Goal: Task Accomplishment & Management: Complete application form

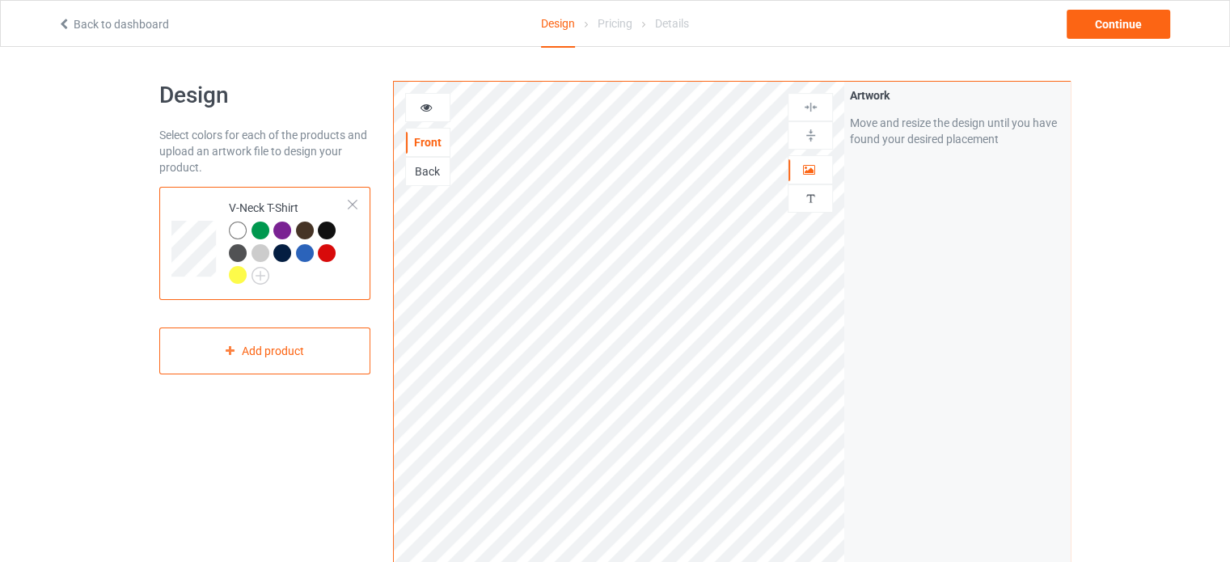
click at [64, 24] on icon at bounding box center [64, 21] width 14 height 11
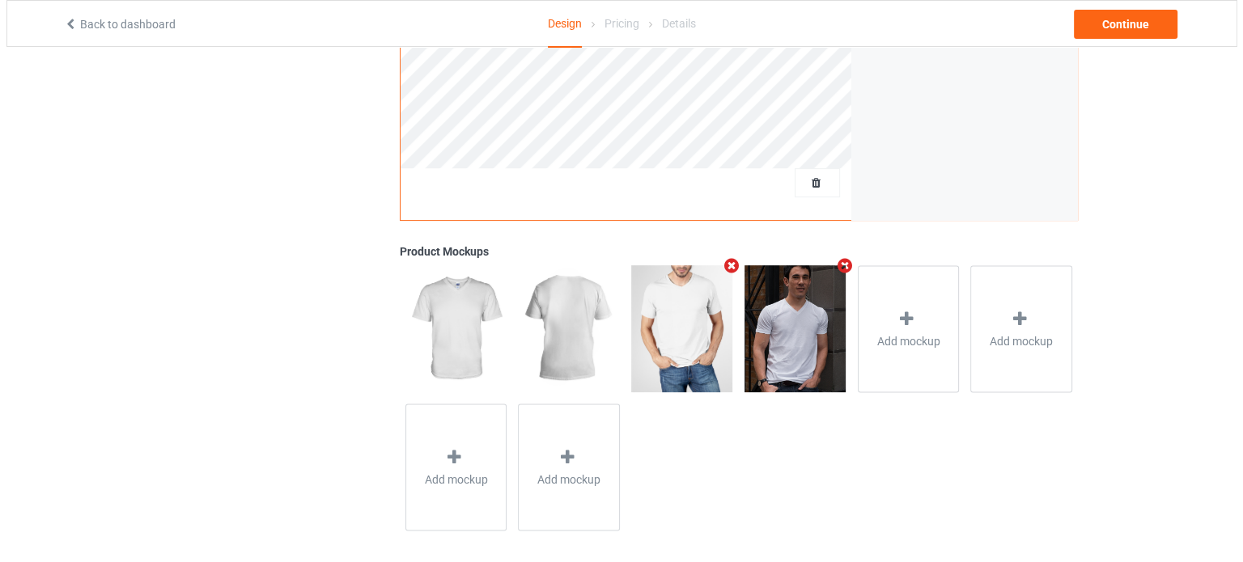
scroll to position [484, 0]
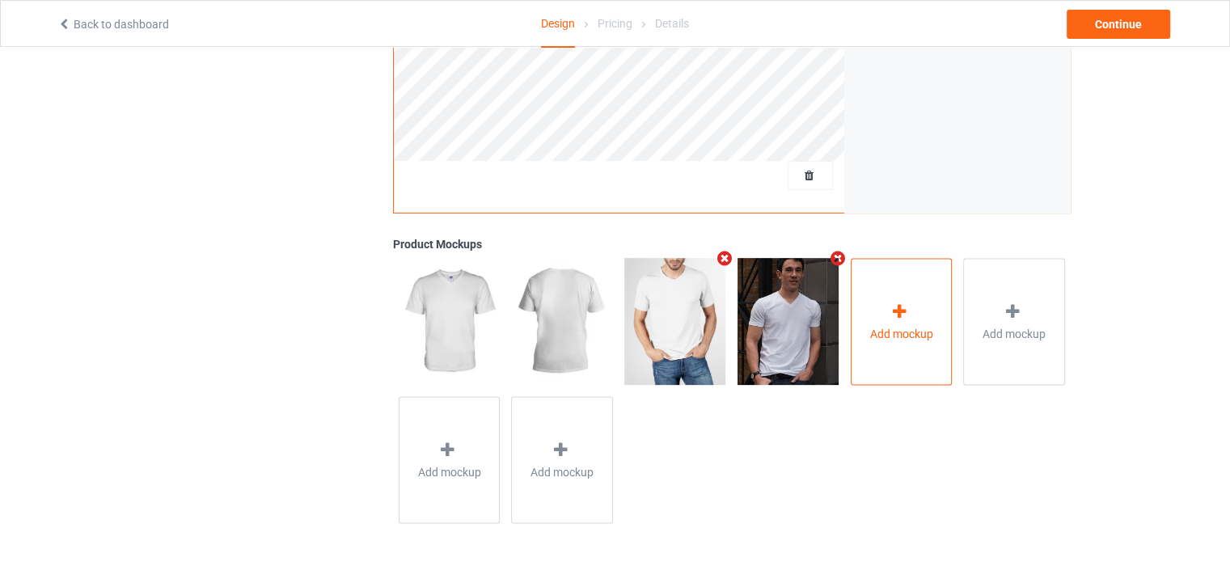
click at [896, 323] on div at bounding box center [901, 313] width 23 height 23
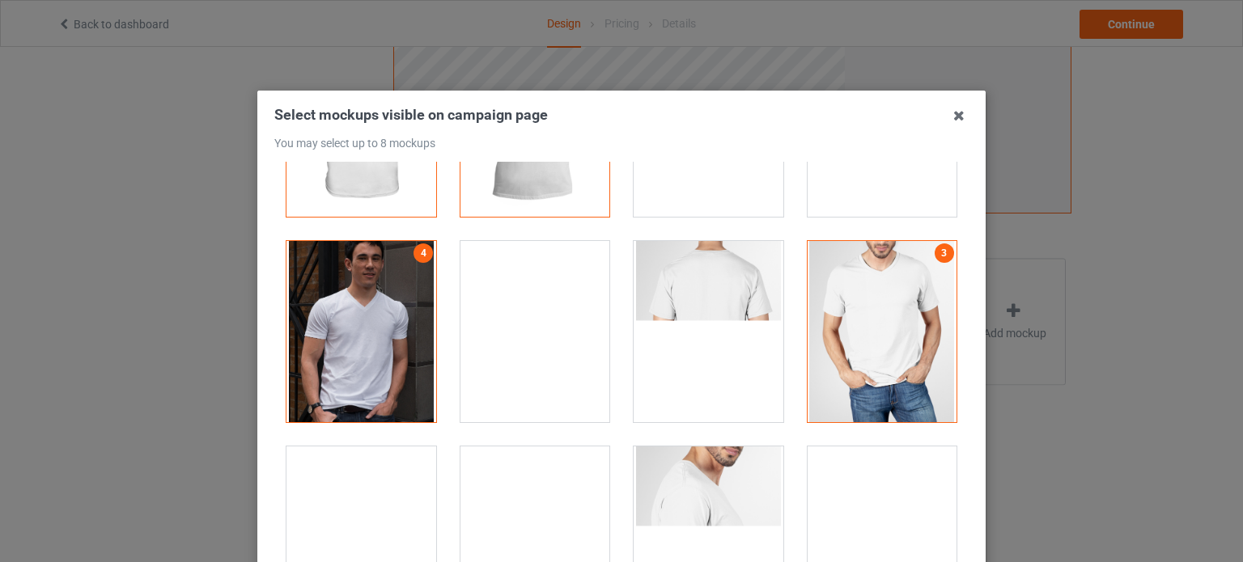
scroll to position [141, 0]
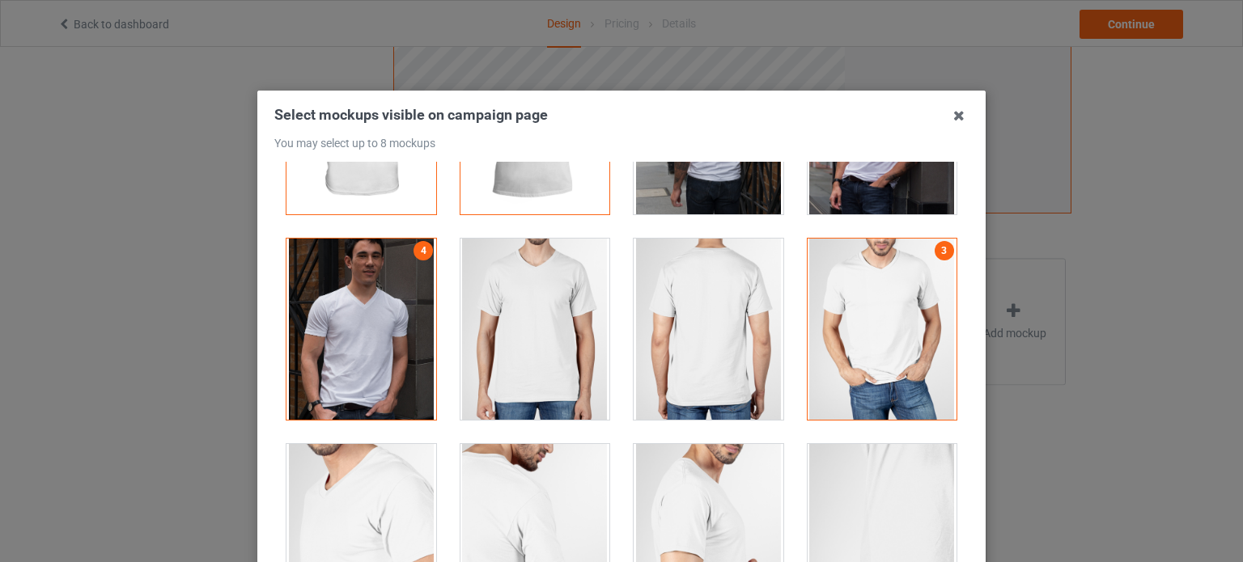
click at [544, 292] on div at bounding box center [535, 329] width 150 height 181
click at [747, 338] on div at bounding box center [708, 329] width 150 height 181
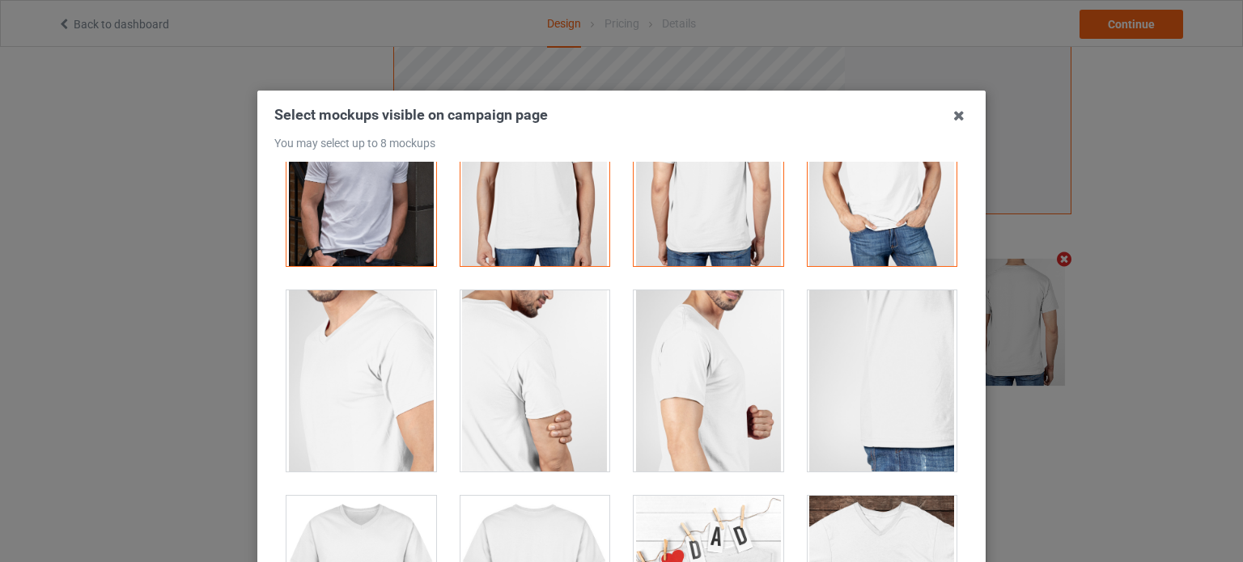
scroll to position [297, 0]
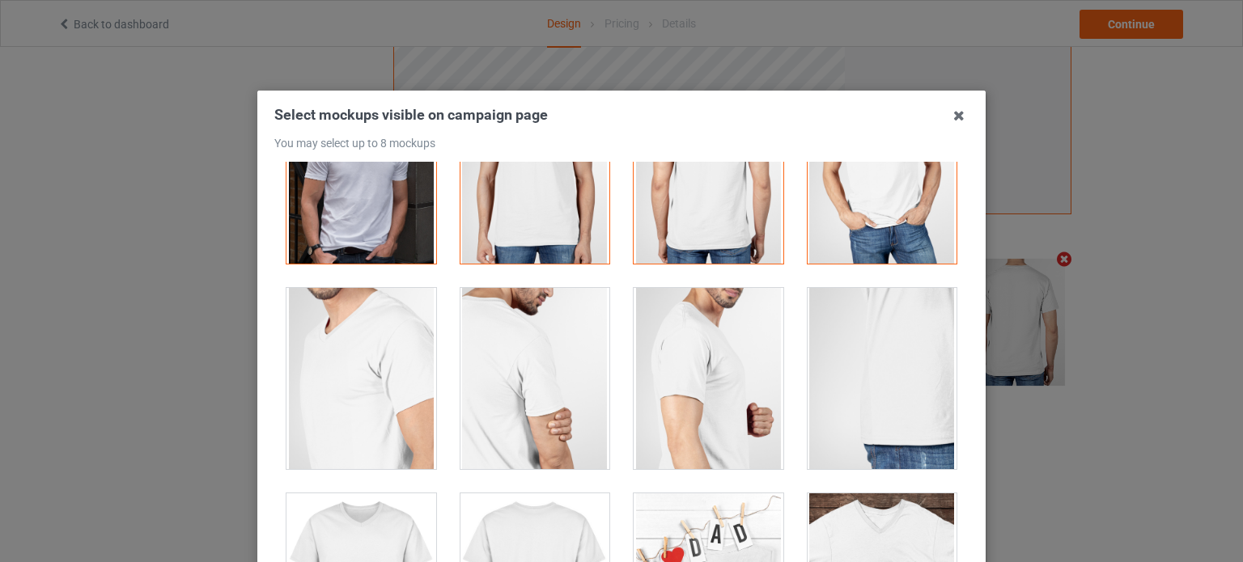
click at [404, 358] on div at bounding box center [361, 378] width 150 height 181
click at [544, 371] on div at bounding box center [535, 378] width 150 height 181
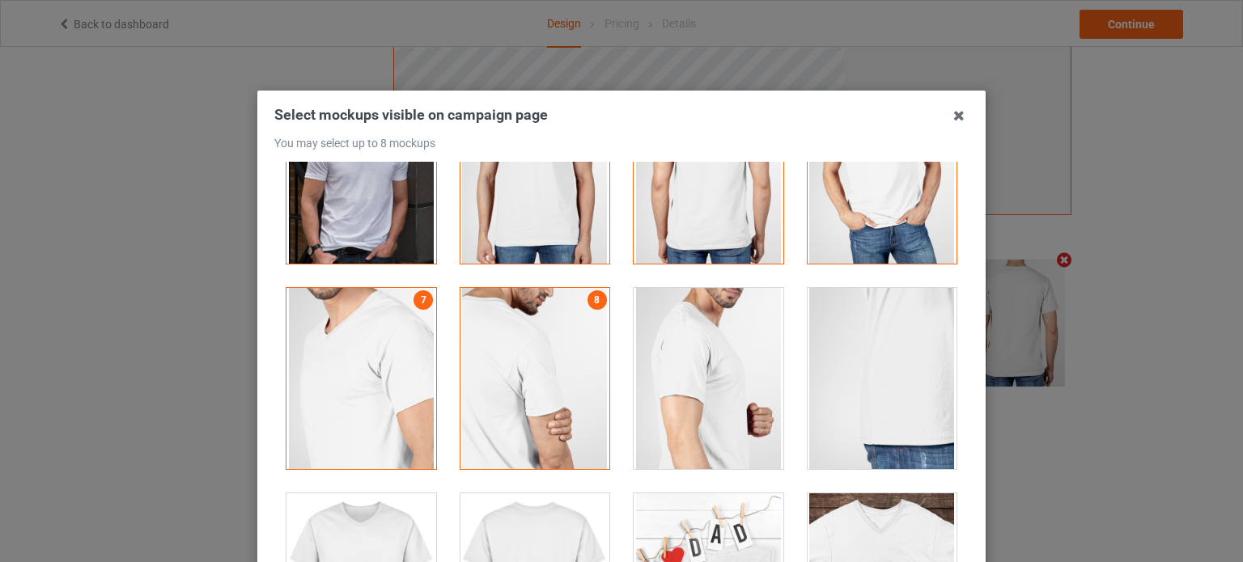
click at [692, 366] on div at bounding box center [708, 378] width 150 height 181
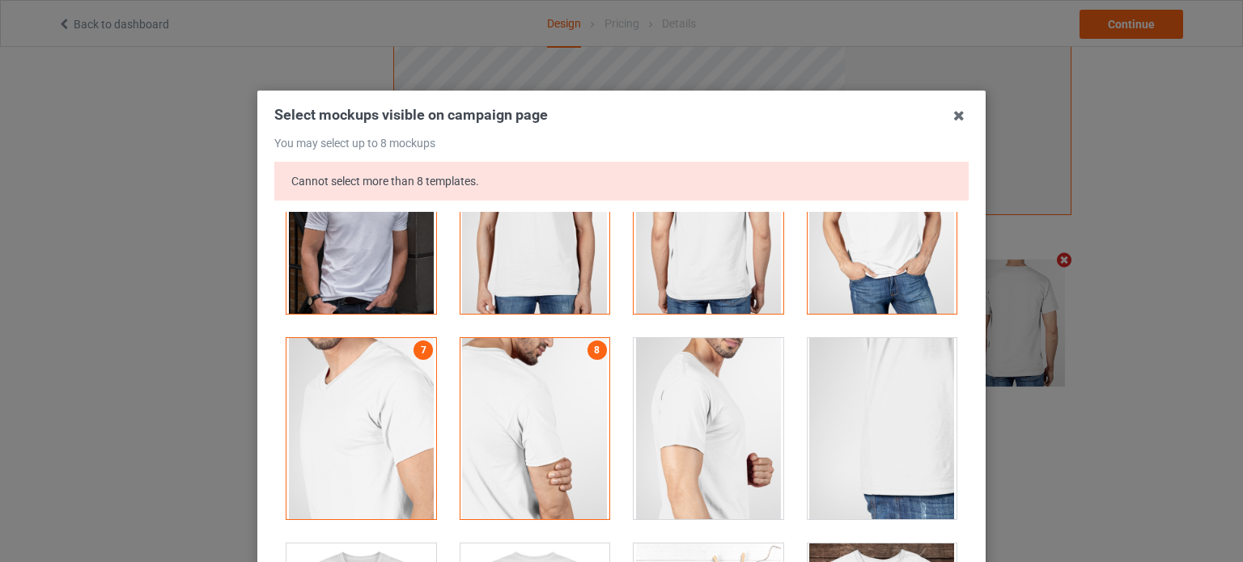
click at [899, 360] on div at bounding box center [882, 428] width 150 height 181
click at [698, 414] on div at bounding box center [708, 428] width 150 height 181
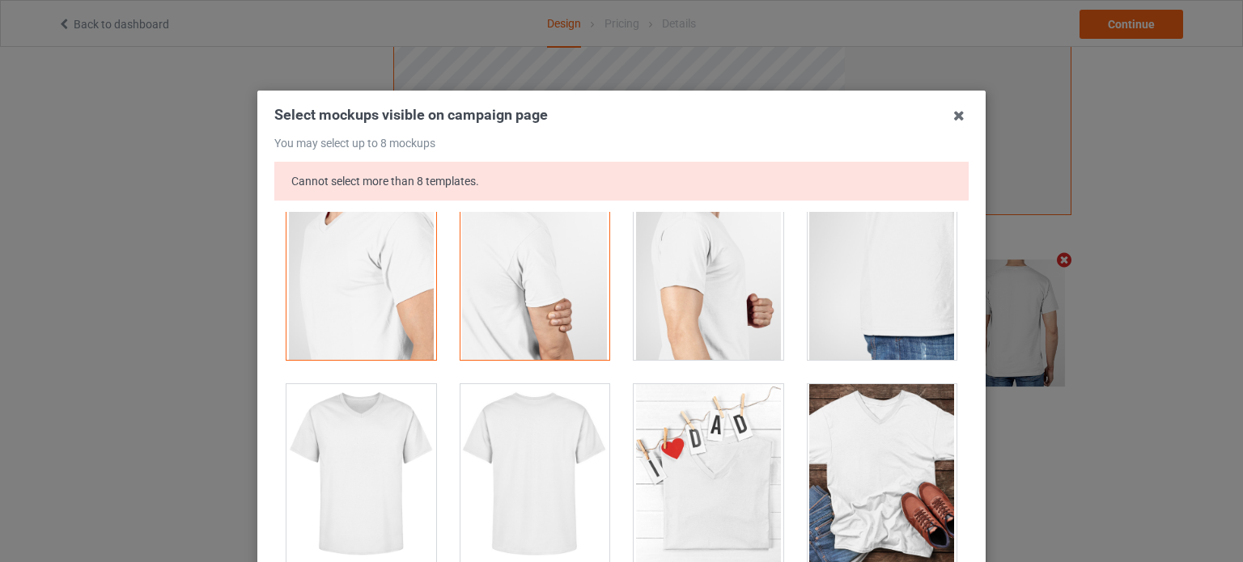
scroll to position [459, 0]
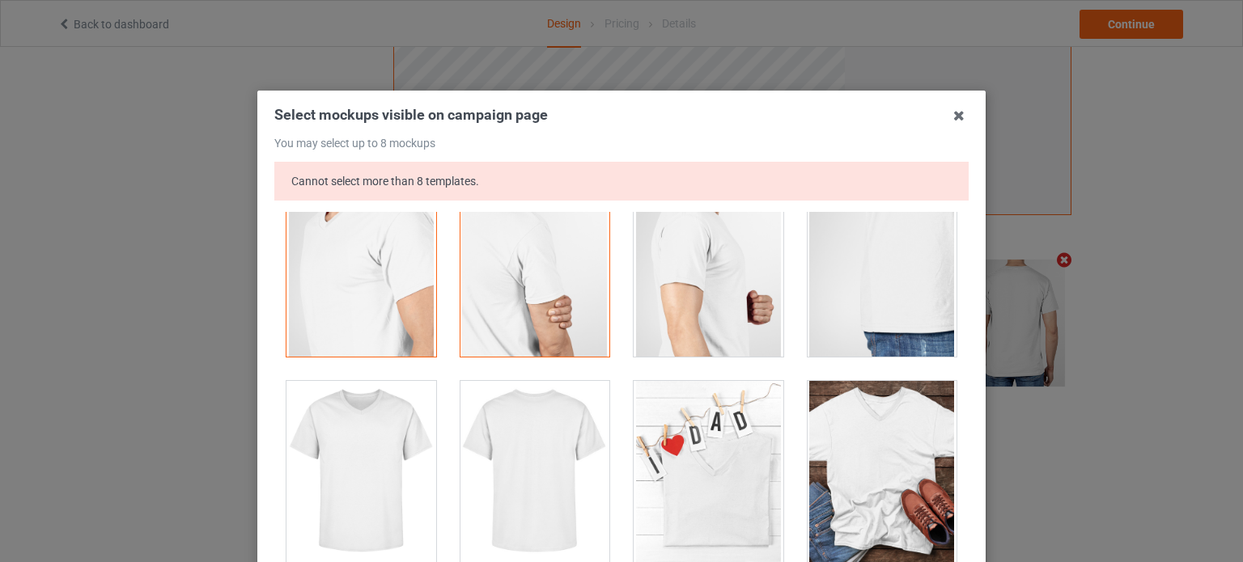
click at [693, 303] on div at bounding box center [708, 266] width 150 height 181
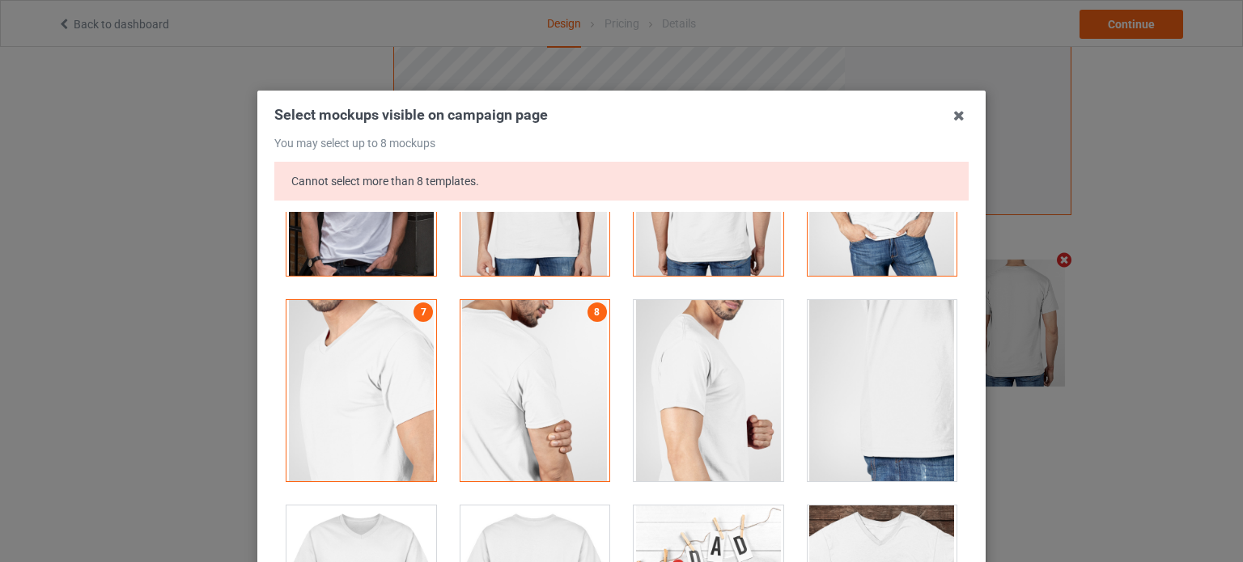
scroll to position [330, 0]
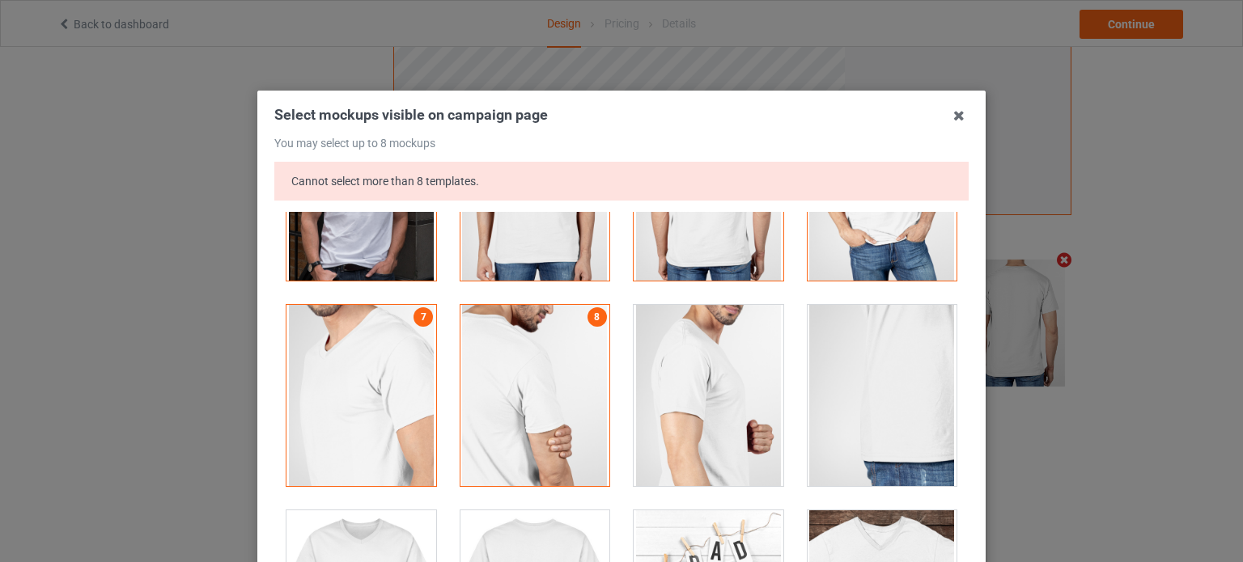
click at [667, 358] on div at bounding box center [708, 395] width 150 height 181
click at [896, 370] on div at bounding box center [882, 395] width 150 height 181
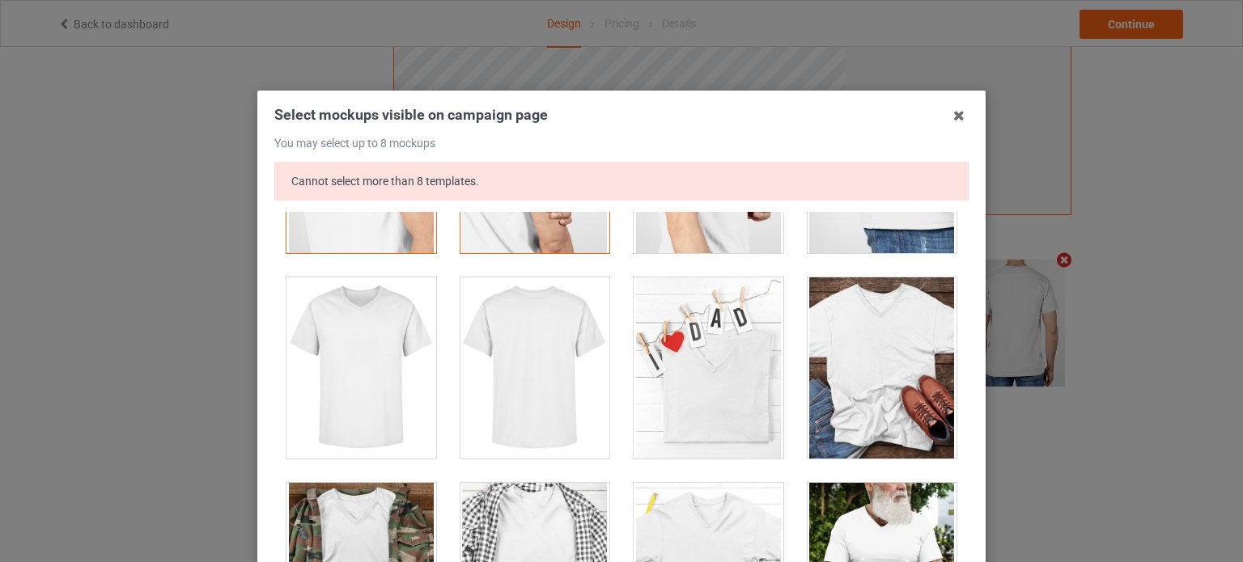
scroll to position [565, 0]
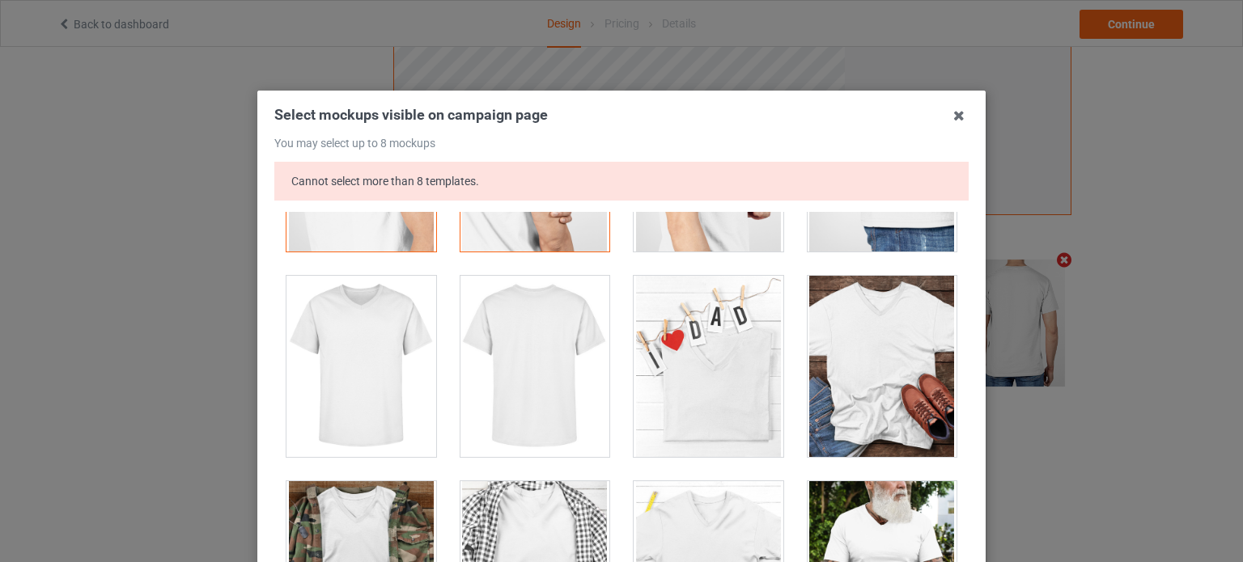
click at [684, 382] on div at bounding box center [708, 366] width 150 height 181
click at [530, 340] on div at bounding box center [535, 366] width 150 height 181
click at [349, 312] on div at bounding box center [361, 366] width 150 height 181
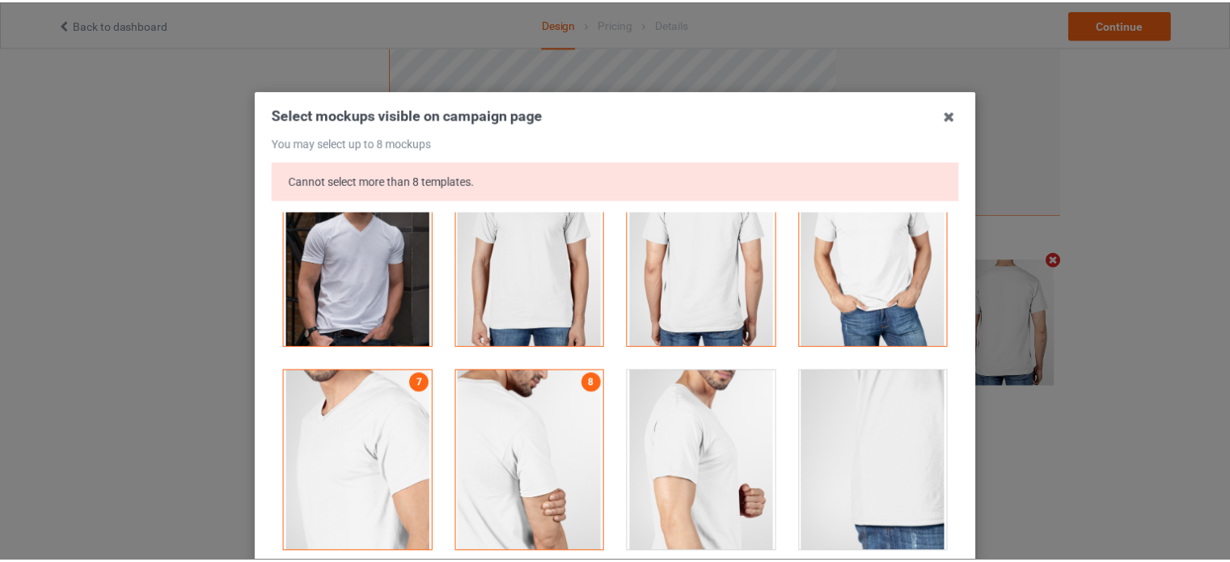
scroll to position [260, 0]
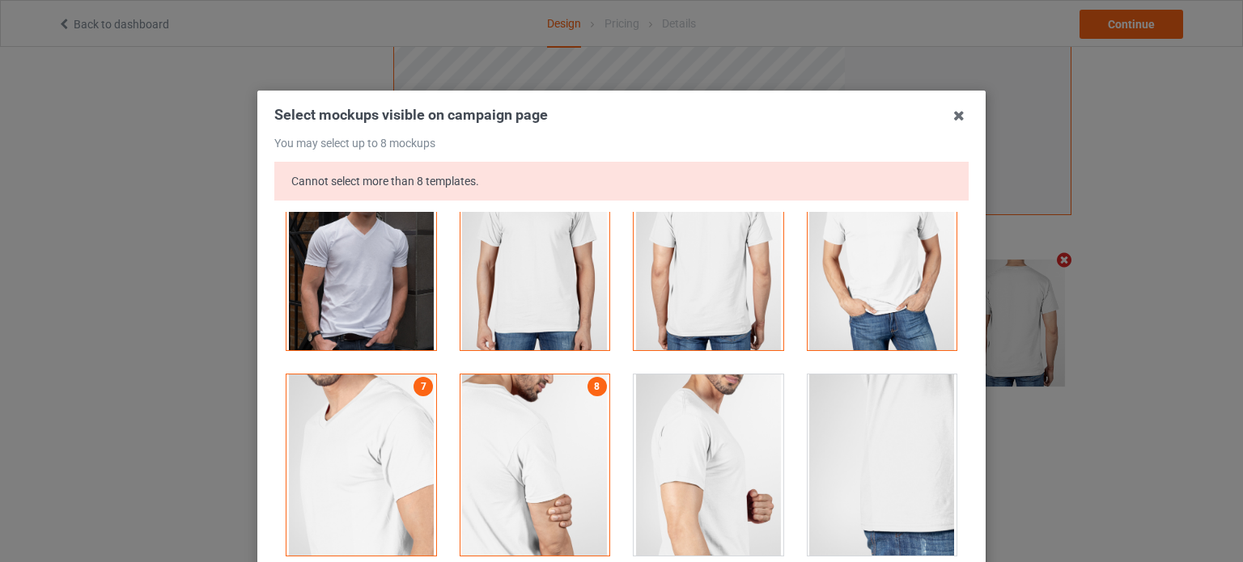
click at [483, 437] on div at bounding box center [535, 465] width 150 height 181
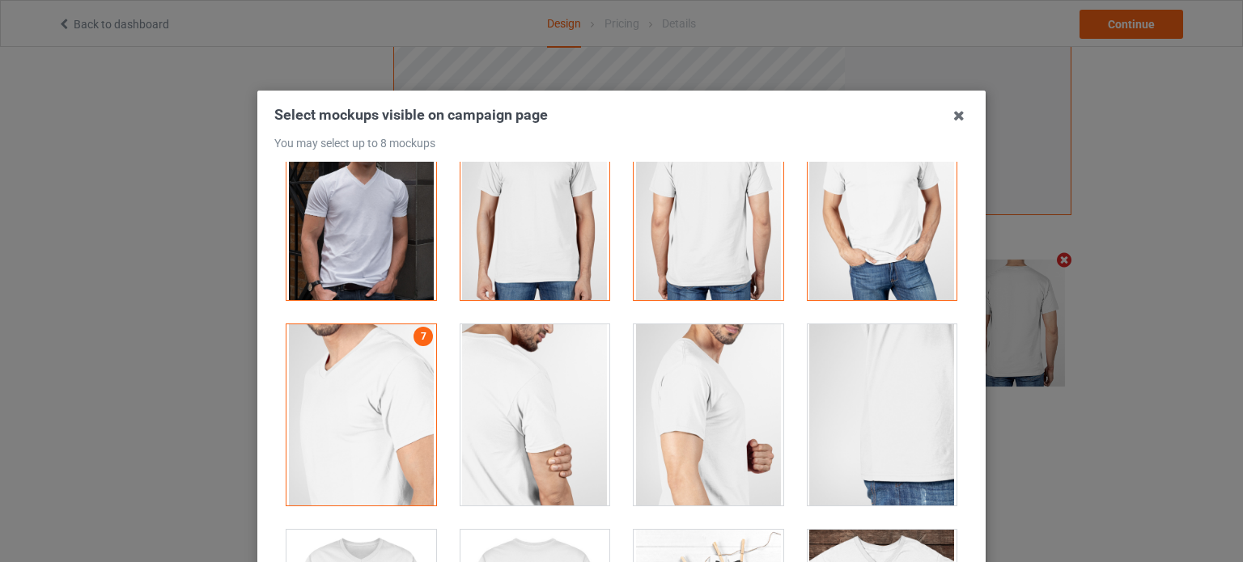
click at [508, 402] on div at bounding box center [535, 414] width 150 height 181
click at [669, 383] on div at bounding box center [708, 414] width 150 height 181
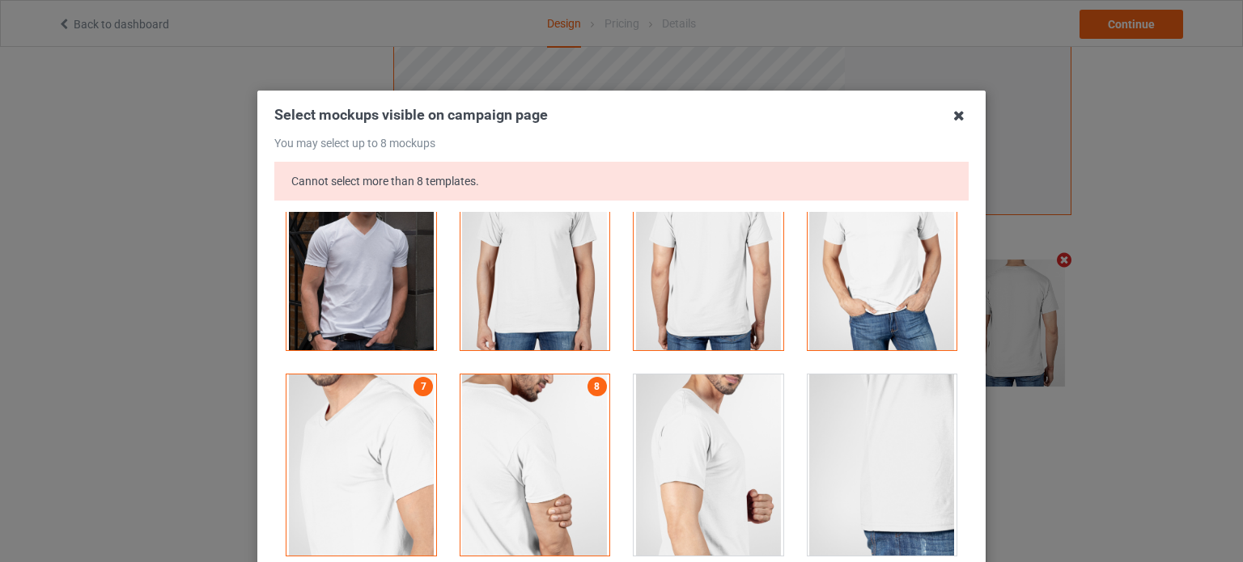
click at [949, 113] on icon at bounding box center [959, 116] width 26 height 26
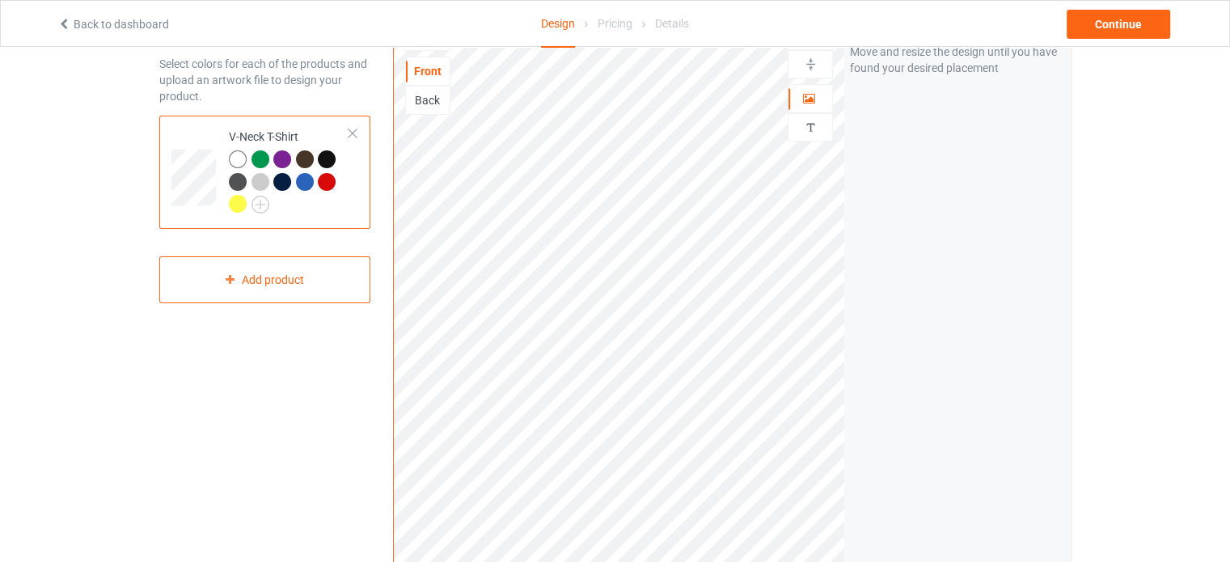
scroll to position [78, 0]
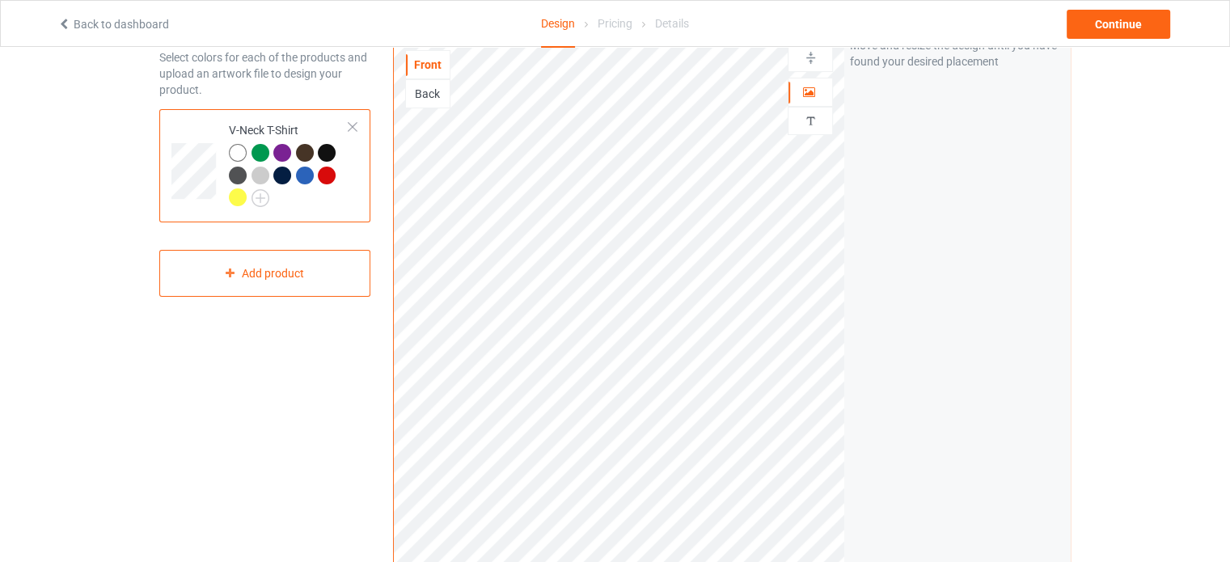
click at [307, 155] on div at bounding box center [305, 153] width 18 height 18
click at [324, 151] on div at bounding box center [327, 153] width 18 height 18
click at [236, 155] on div at bounding box center [238, 153] width 18 height 18
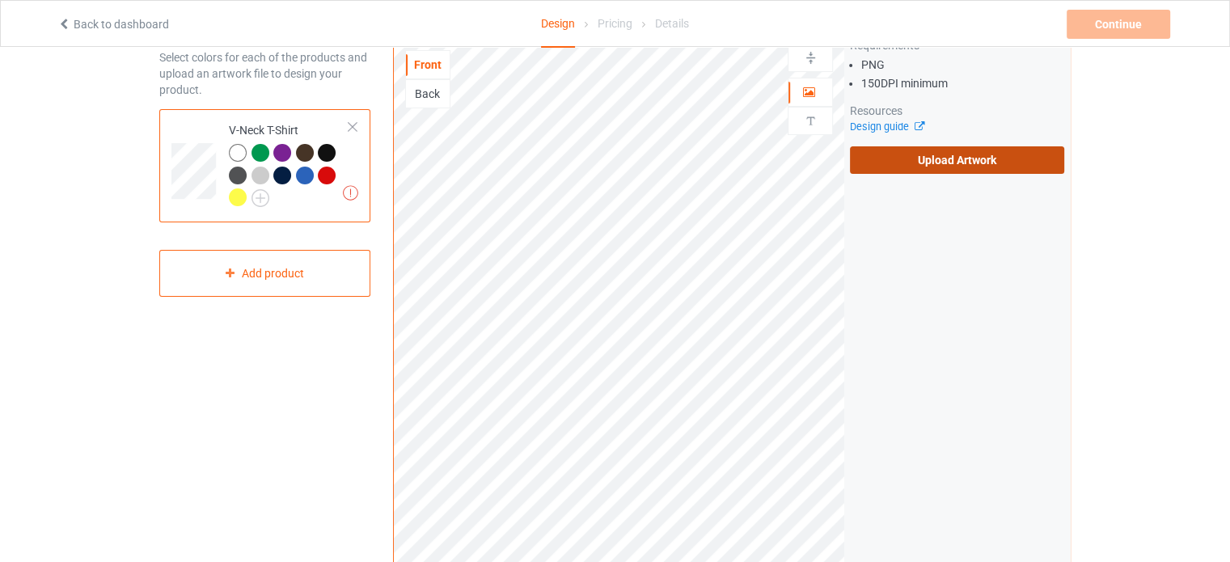
click at [942, 159] on label "Upload Artwork" at bounding box center [957, 160] width 214 height 28
click at [0, 0] on input "Upload Artwork" at bounding box center [0, 0] width 0 height 0
click at [912, 155] on label "Upload Artwork" at bounding box center [957, 160] width 214 height 28
click at [0, 0] on input "Upload Artwork" at bounding box center [0, 0] width 0 height 0
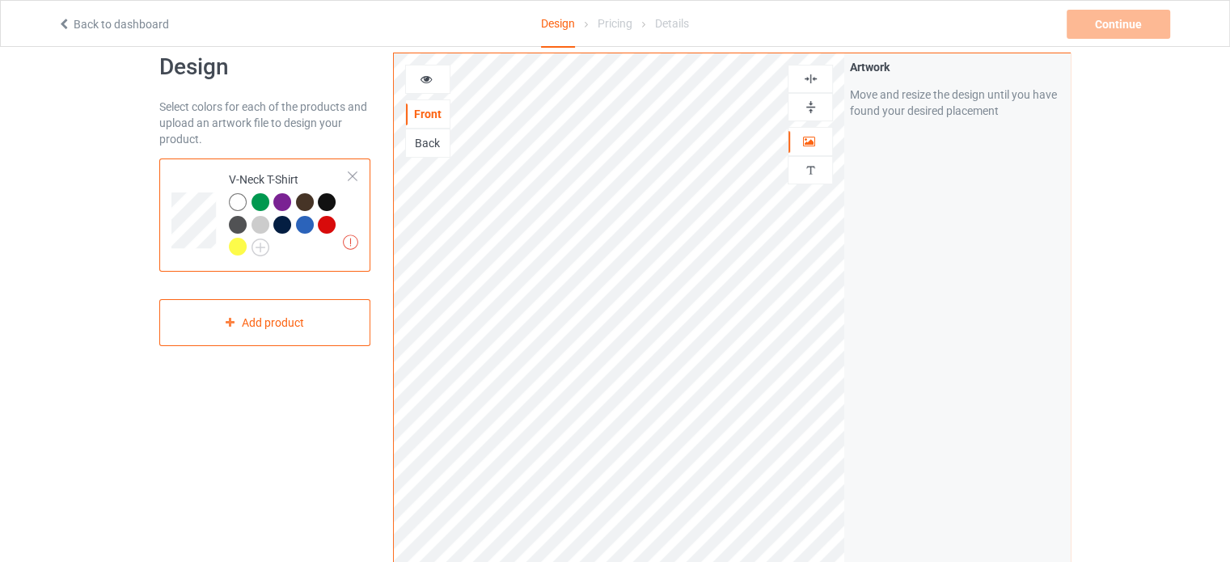
scroll to position [21, 0]
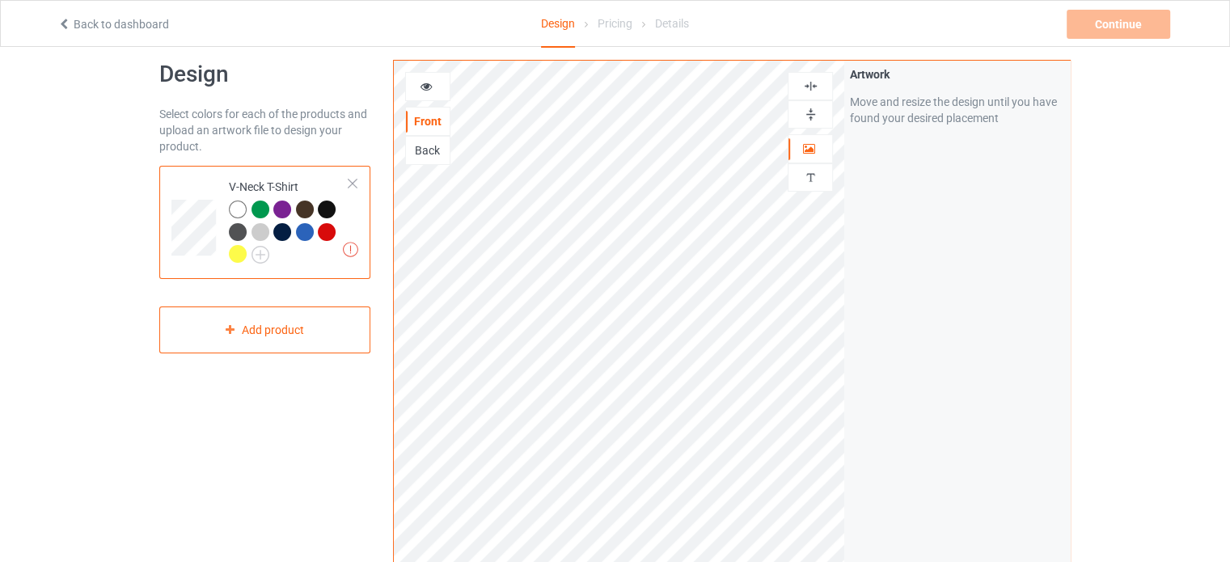
click at [430, 83] on icon at bounding box center [427, 83] width 14 height 11
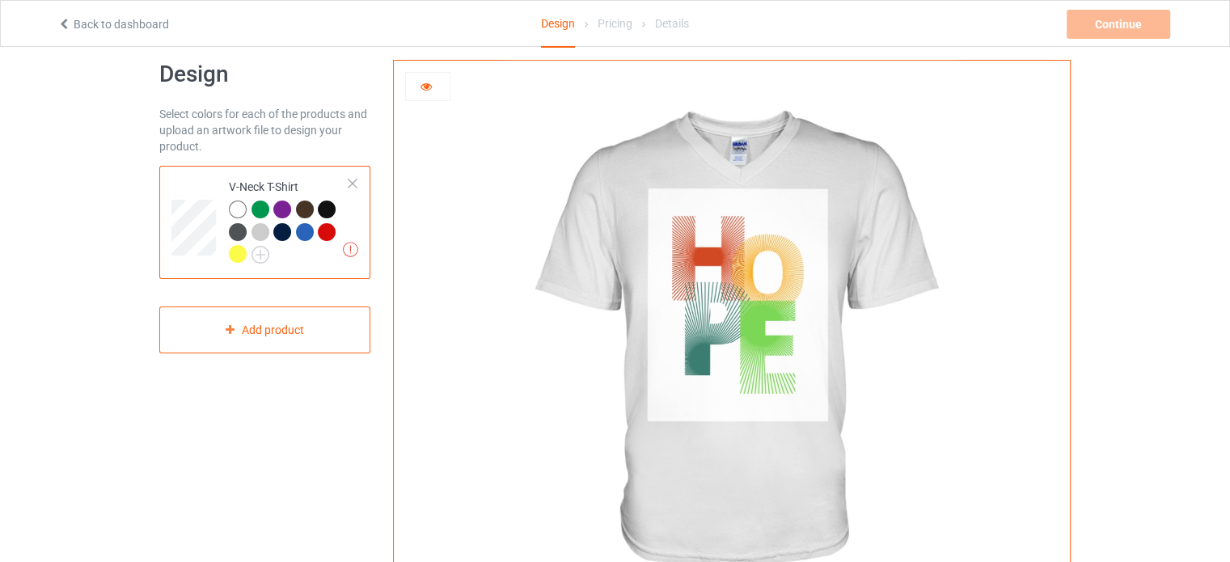
click at [424, 86] on icon at bounding box center [427, 83] width 14 height 11
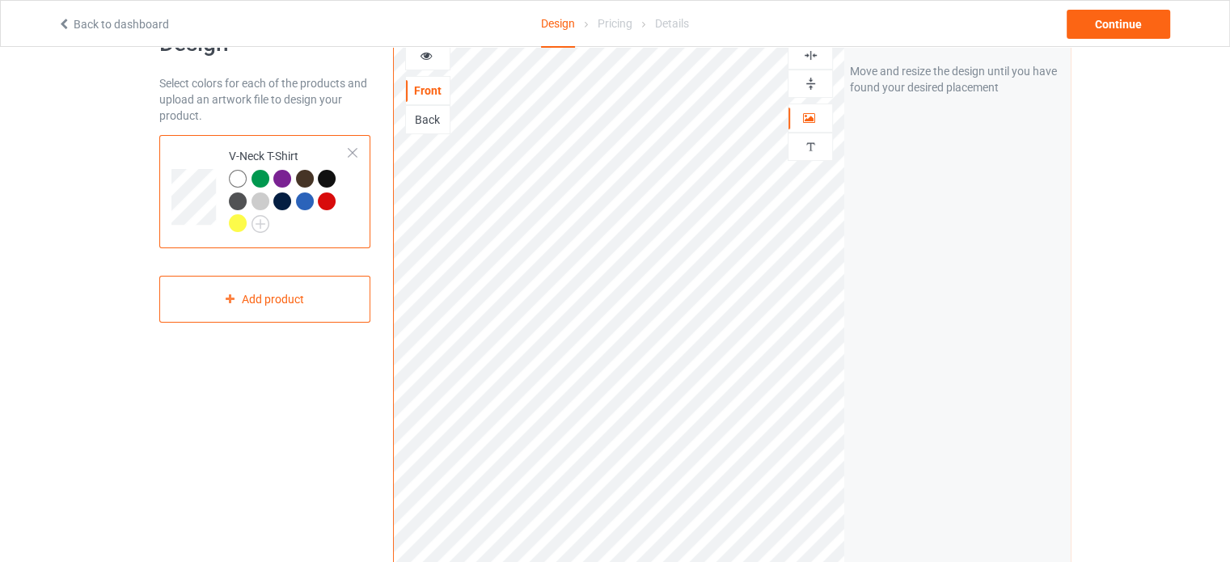
scroll to position [37, 0]
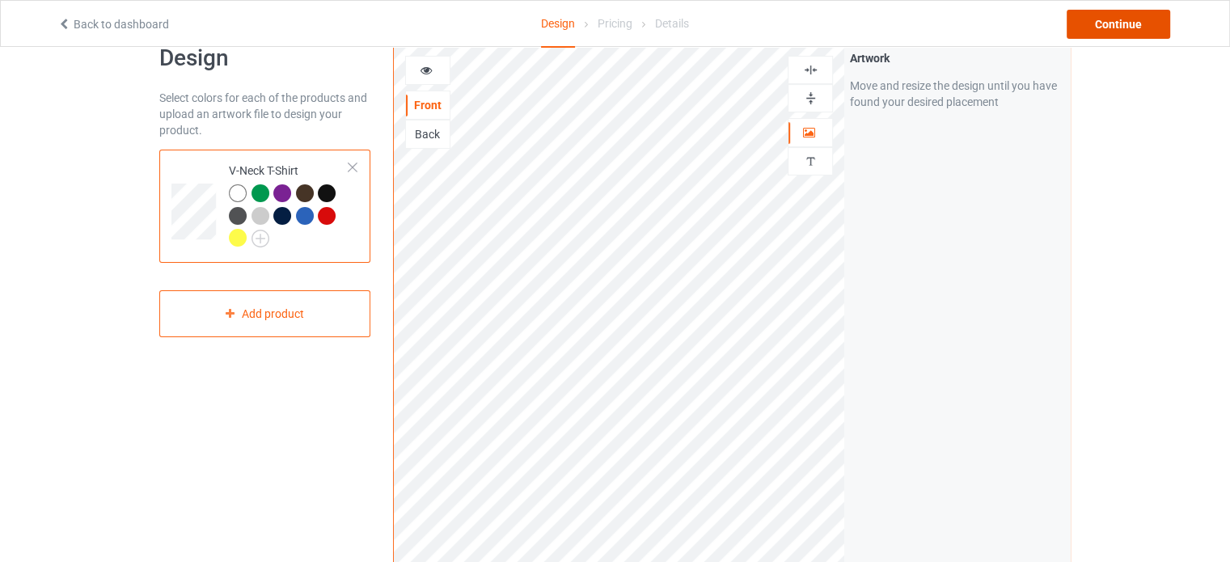
click at [1090, 17] on div "Continue" at bounding box center [1119, 24] width 104 height 29
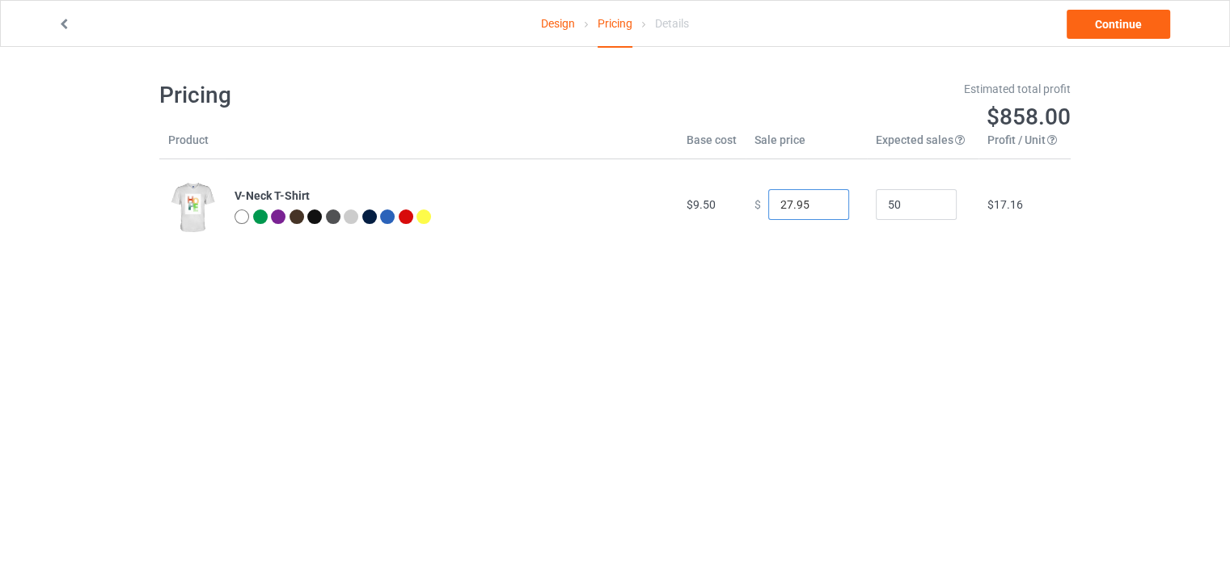
click at [823, 199] on input "27.95" at bounding box center [809, 204] width 81 height 31
click at [823, 199] on input "28.95" at bounding box center [809, 204] width 81 height 31
click at [823, 199] on input "29.95" at bounding box center [809, 204] width 81 height 31
click at [822, 207] on input "28.95" at bounding box center [809, 204] width 81 height 31
click at [822, 207] on input "27.95" at bounding box center [809, 204] width 81 height 31
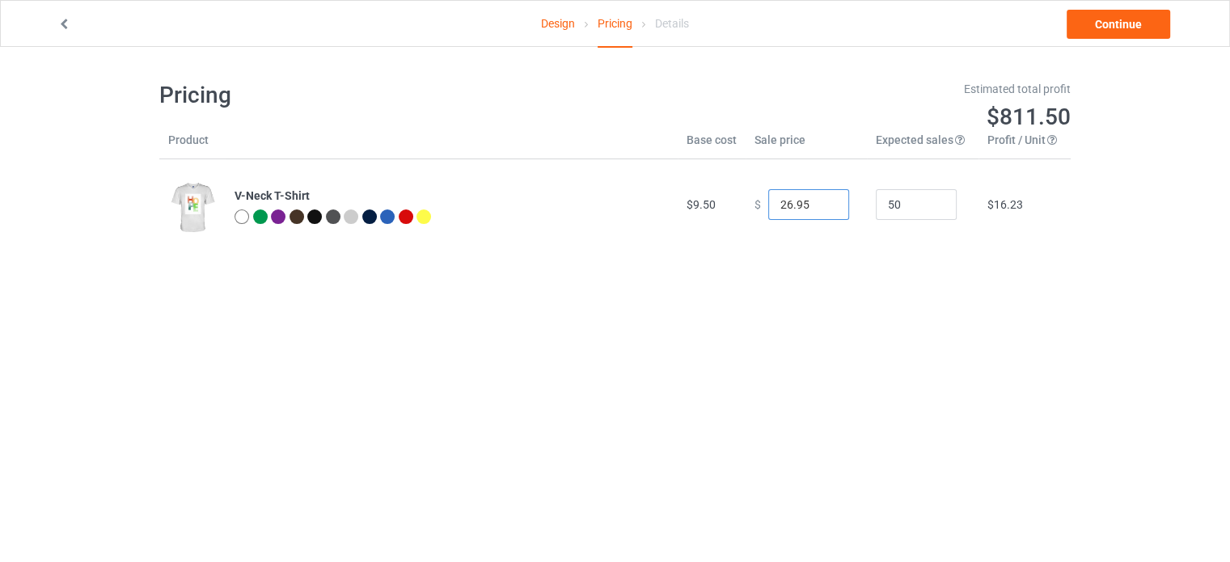
click at [822, 207] on input "26.95" at bounding box center [809, 204] width 81 height 31
click at [822, 207] on input "25.95" at bounding box center [809, 204] width 81 height 31
click at [822, 207] on input "24.95" at bounding box center [809, 204] width 81 height 31
click at [822, 207] on input "23.95" at bounding box center [809, 204] width 81 height 31
click at [822, 207] on input "22.95" at bounding box center [809, 204] width 81 height 31
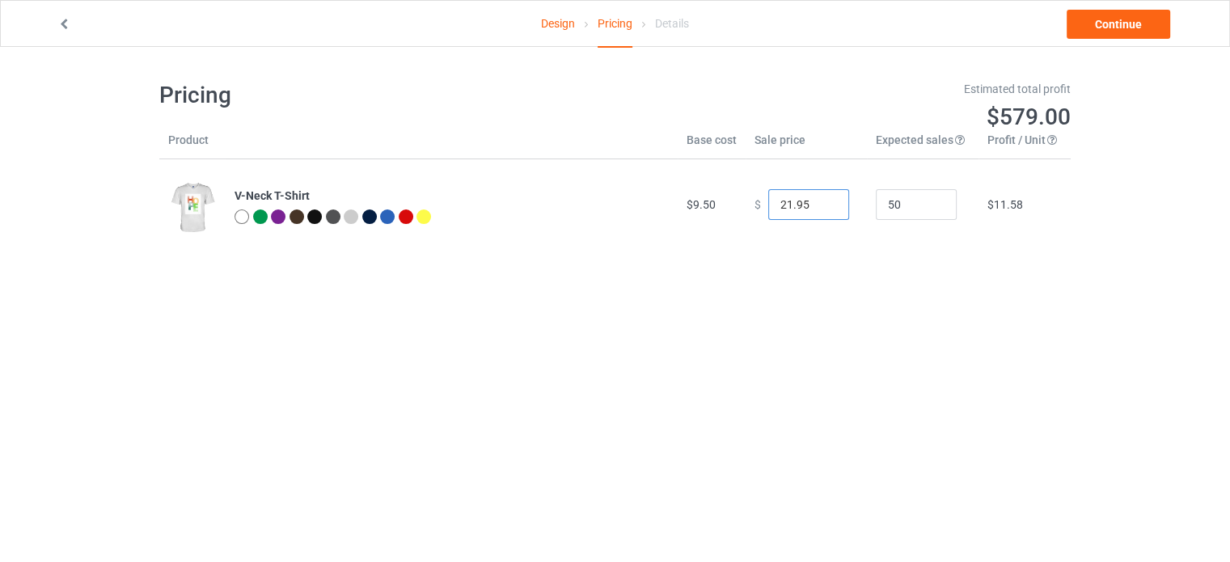
click at [822, 207] on input "21.95" at bounding box center [809, 204] width 81 height 31
click at [822, 207] on input "20.95" at bounding box center [809, 204] width 81 height 31
click at [822, 207] on input "19.95" at bounding box center [809, 204] width 81 height 31
click at [822, 207] on input "18.95" at bounding box center [809, 204] width 81 height 31
click at [822, 207] on input "17.95" at bounding box center [809, 204] width 81 height 31
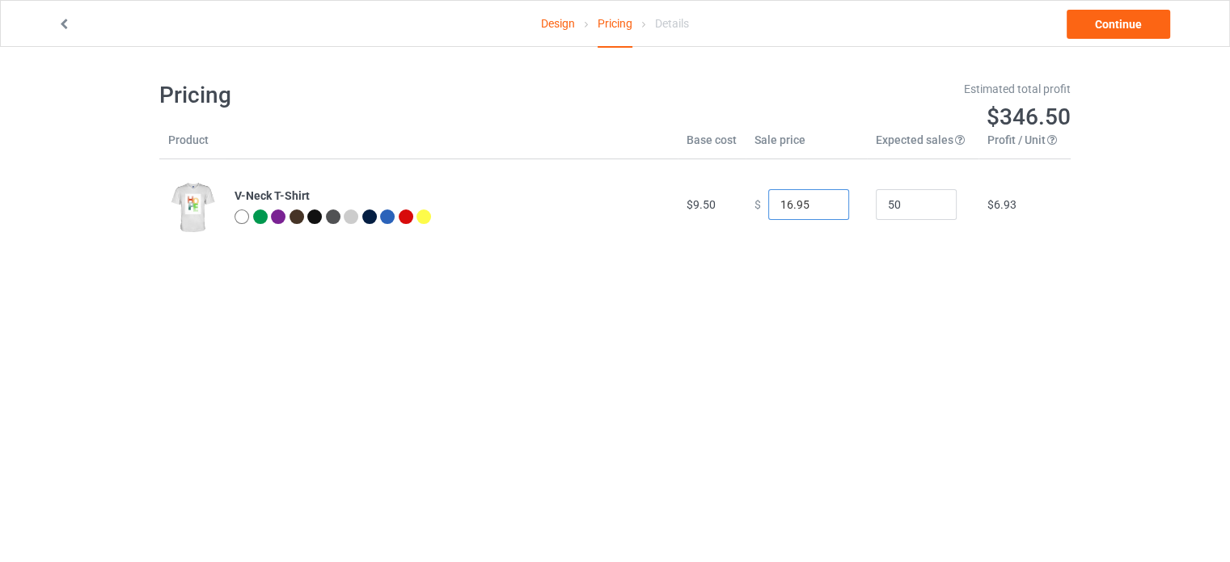
click at [822, 207] on input "16.95" at bounding box center [809, 204] width 81 height 31
click at [822, 207] on input "15.95" at bounding box center [809, 204] width 81 height 31
click at [822, 207] on input "14.95" at bounding box center [809, 204] width 81 height 31
click at [822, 207] on input "13.95" at bounding box center [809, 204] width 81 height 31
click at [822, 207] on input "12.95" at bounding box center [809, 204] width 81 height 31
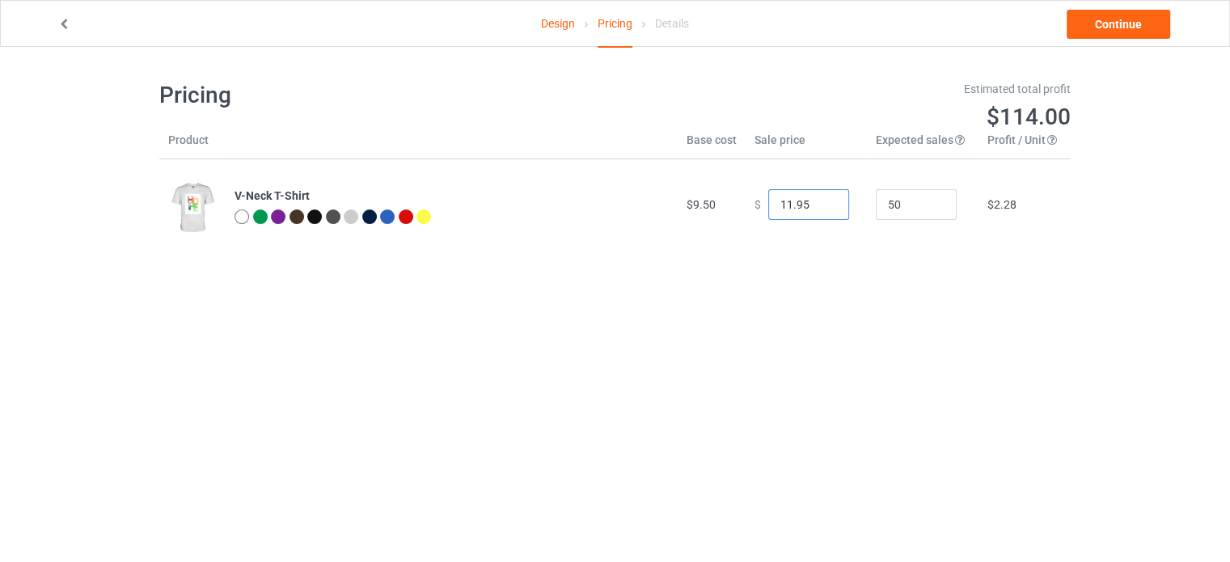
click at [822, 207] on input "11.95" at bounding box center [809, 204] width 81 height 31
click at [822, 207] on input "10.95" at bounding box center [809, 204] width 81 height 31
click at [822, 207] on input "9.95" at bounding box center [809, 204] width 81 height 31
click at [822, 207] on input "8.95" at bounding box center [809, 204] width 81 height 31
type input "9.95"
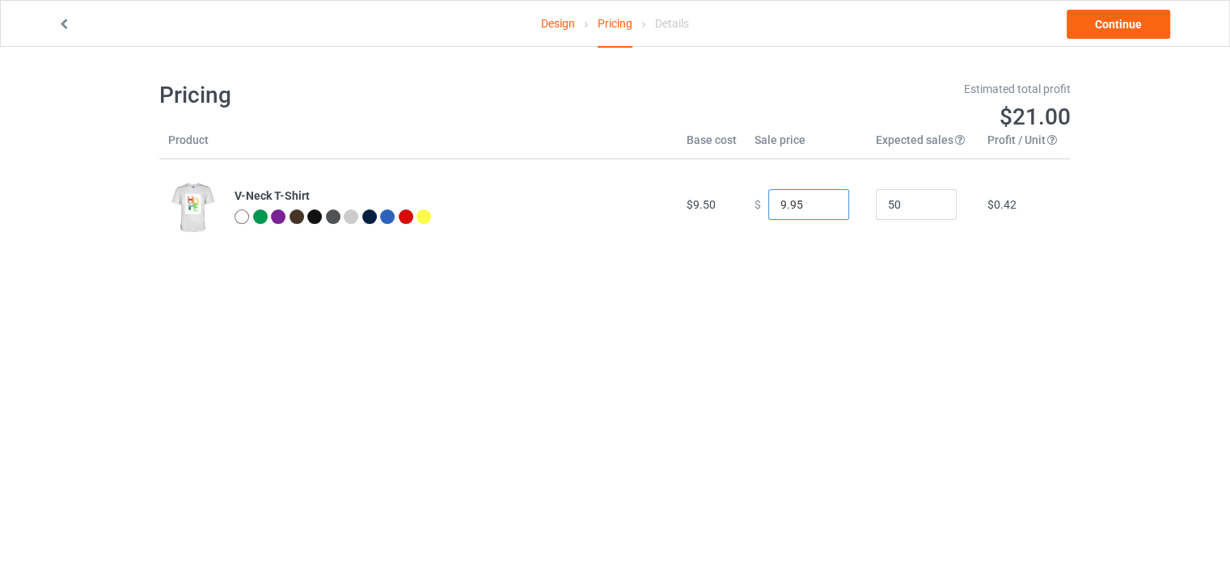
click at [821, 201] on input "9.95" at bounding box center [809, 204] width 81 height 31
drag, startPoint x: 900, startPoint y: 201, endPoint x: 877, endPoint y: 201, distance: 23.5
click at [877, 201] on input "50" at bounding box center [916, 204] width 81 height 31
type input "1"
click at [1109, 26] on link "Continue" at bounding box center [1119, 24] width 104 height 29
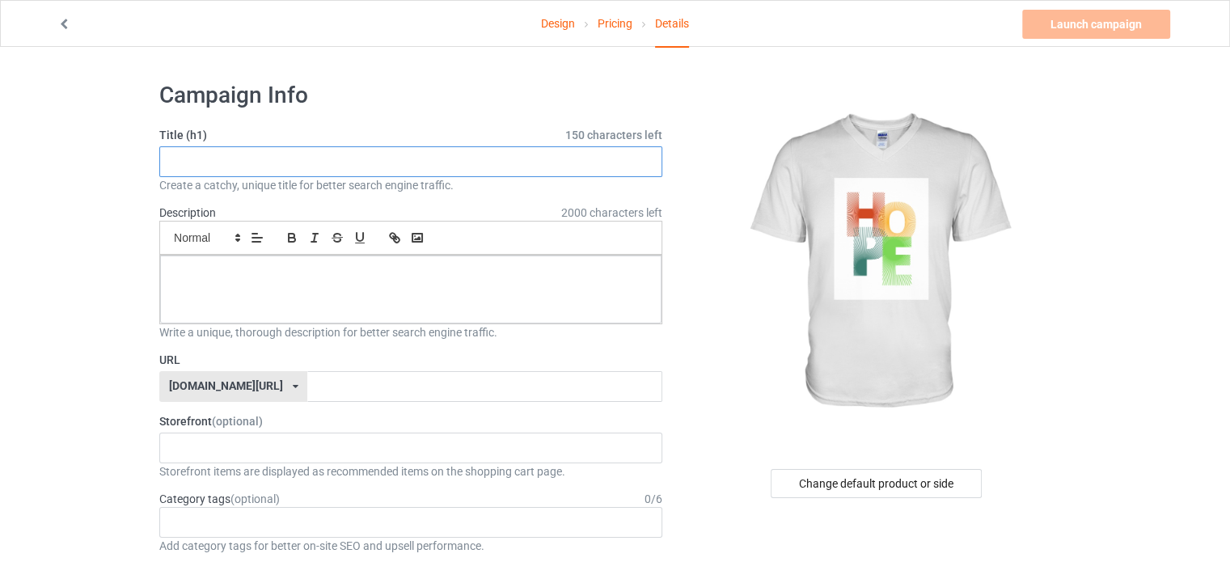
click at [239, 161] on input "text" at bounding box center [410, 161] width 503 height 31
type input "HOPE"
click at [243, 281] on div at bounding box center [411, 290] width 502 height 68
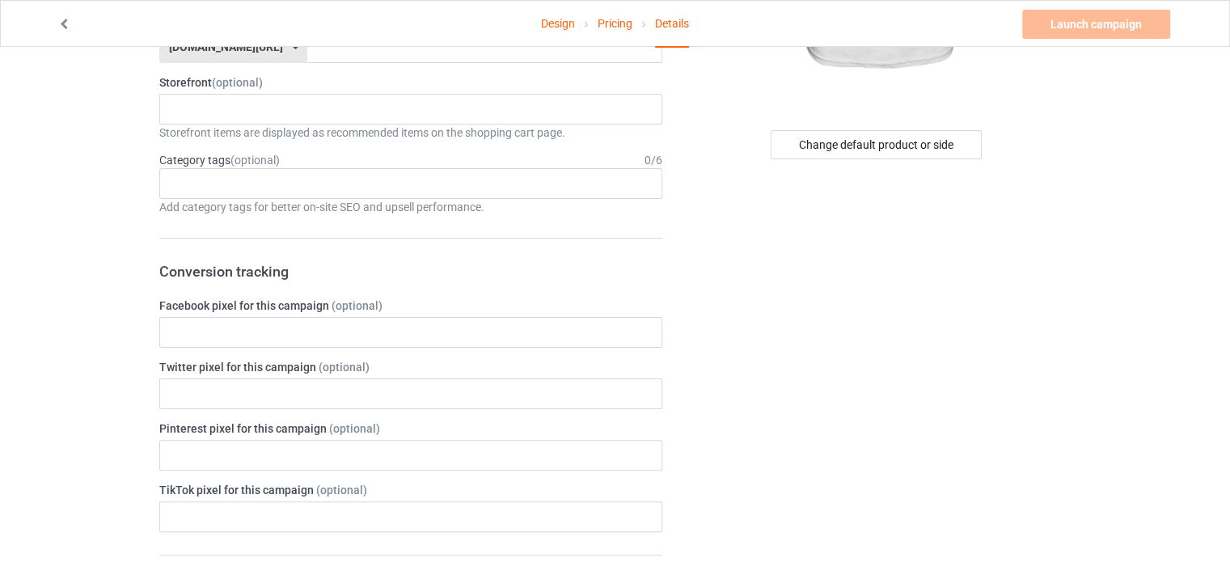
scroll to position [273, 0]
